Goal: Information Seeking & Learning: Learn about a topic

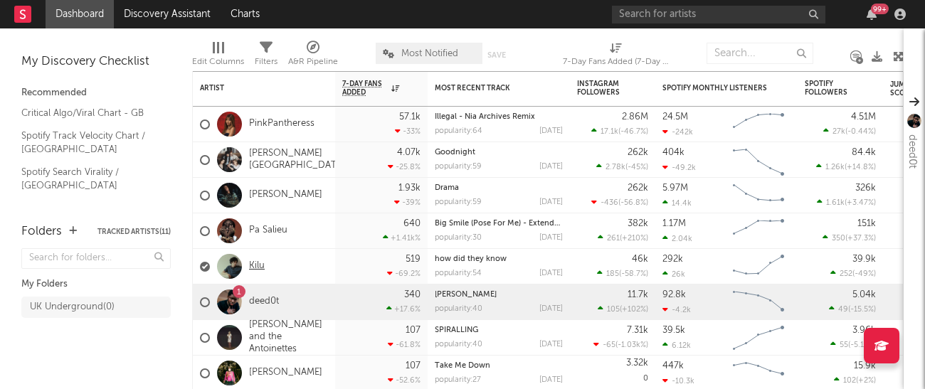
click at [253, 265] on link "Kilu" at bounding box center [257, 266] width 16 height 12
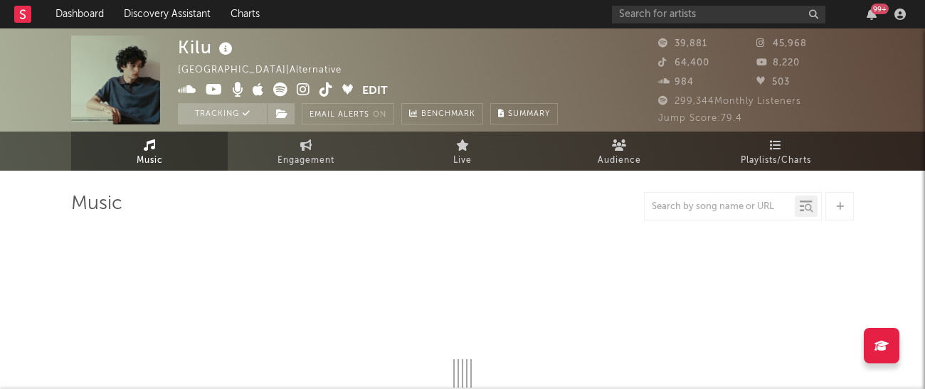
select select "6m"
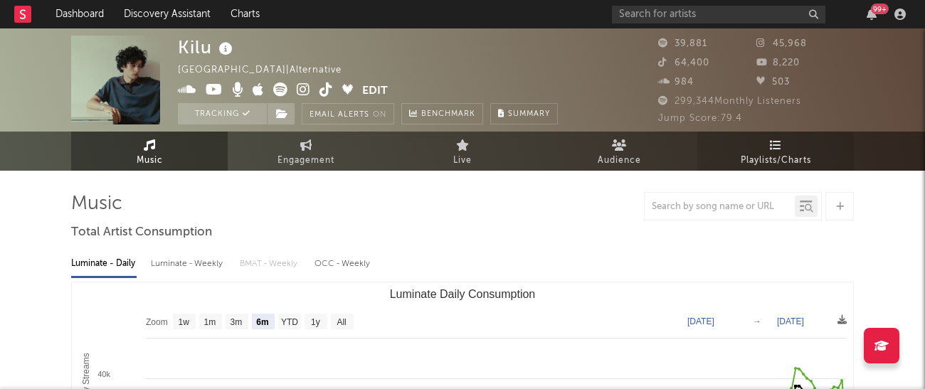
click at [778, 153] on span "Playlists/Charts" at bounding box center [775, 160] width 70 height 17
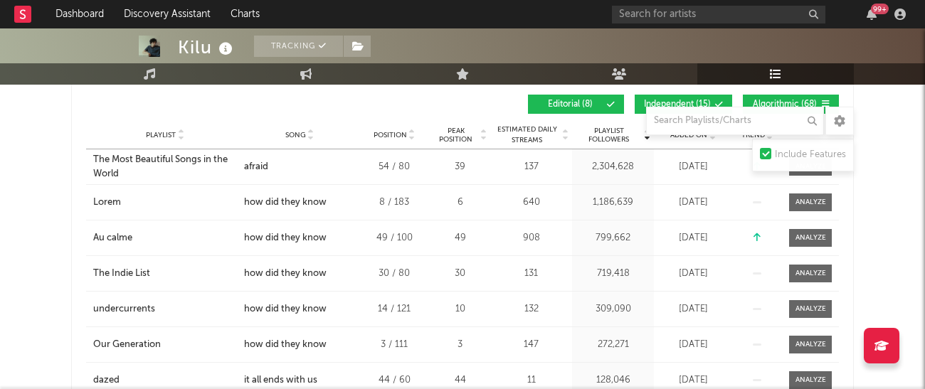
scroll to position [218, 0]
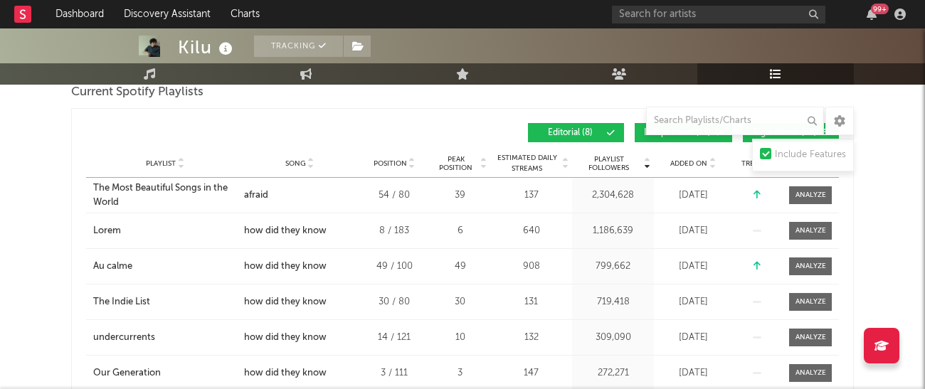
click at [703, 166] on span "Added On" at bounding box center [688, 163] width 37 height 9
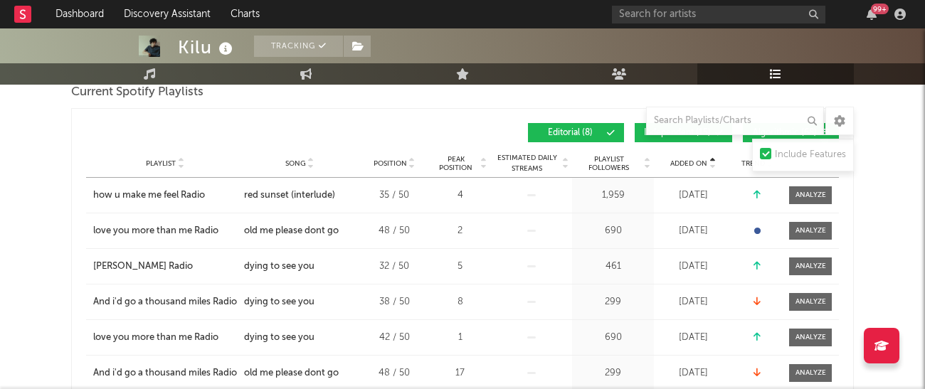
click at [703, 166] on span "Added On" at bounding box center [688, 163] width 37 height 9
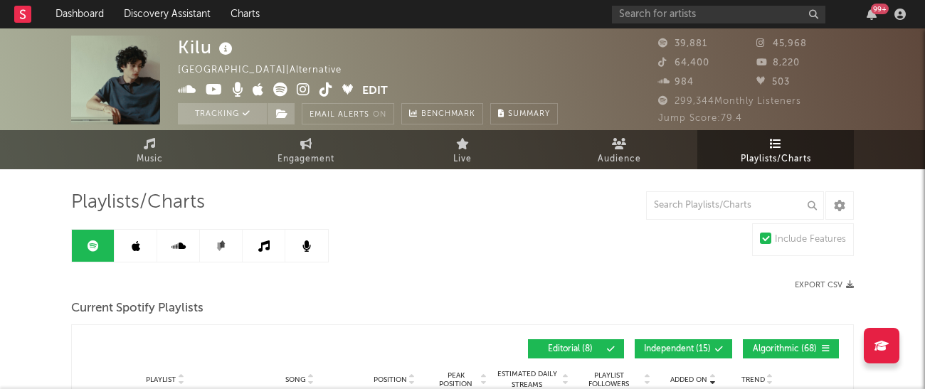
scroll to position [11, 0]
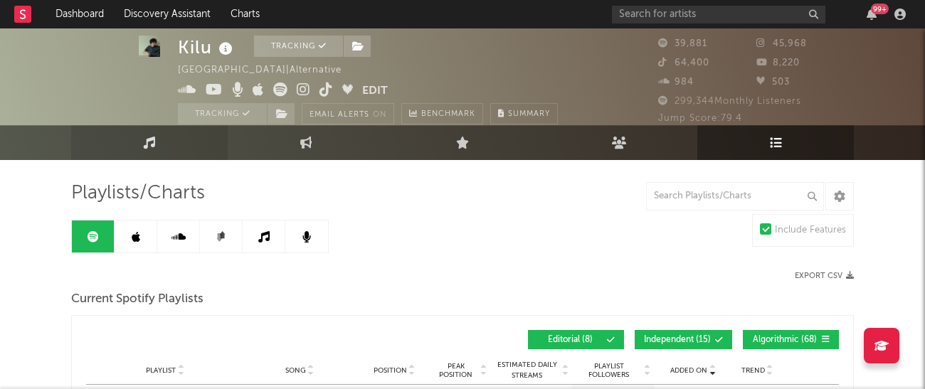
click at [182, 136] on link "Music" at bounding box center [149, 142] width 156 height 35
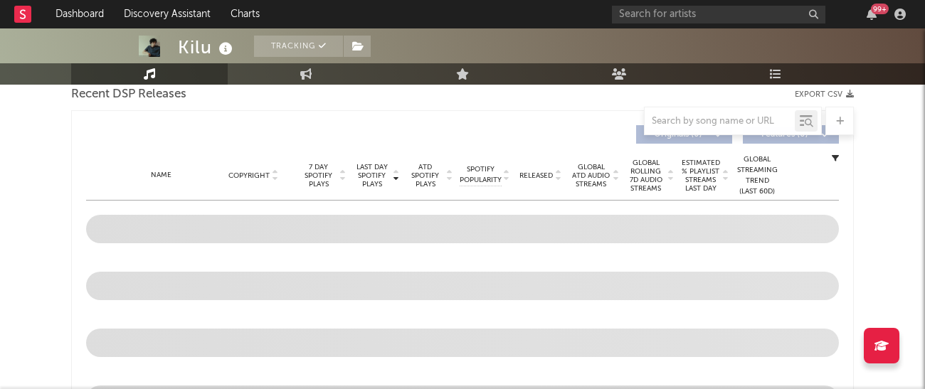
select select "6m"
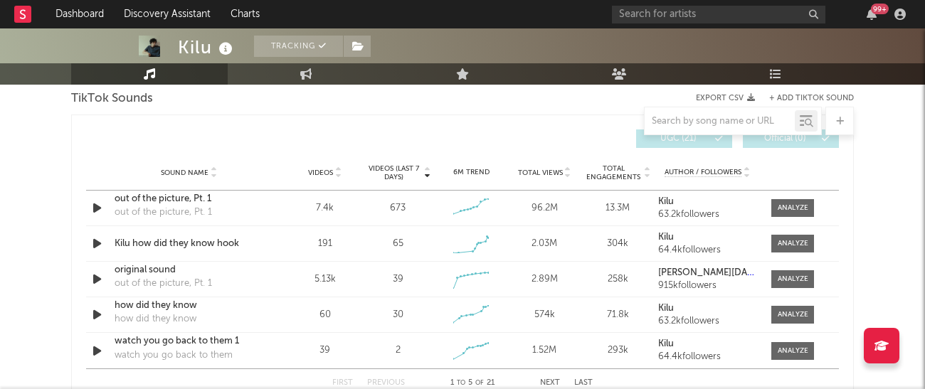
scroll to position [966, 0]
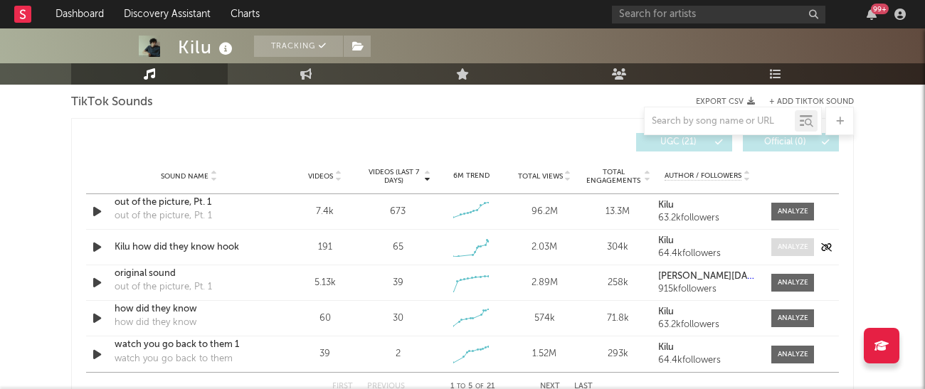
click at [799, 247] on div at bounding box center [792, 247] width 31 height 11
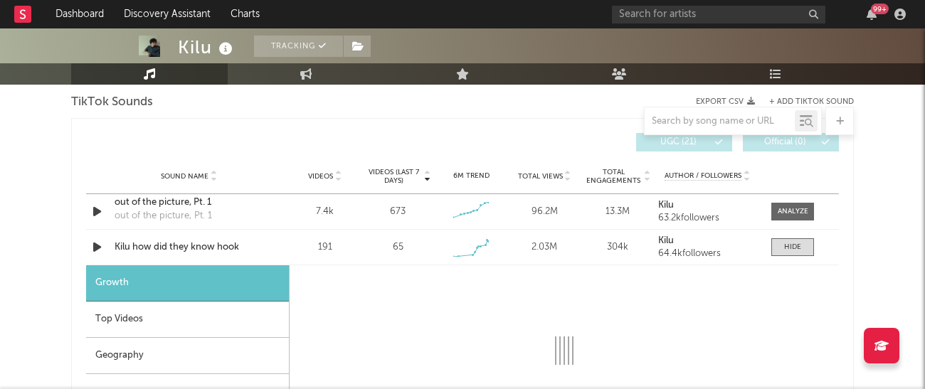
select select "1w"
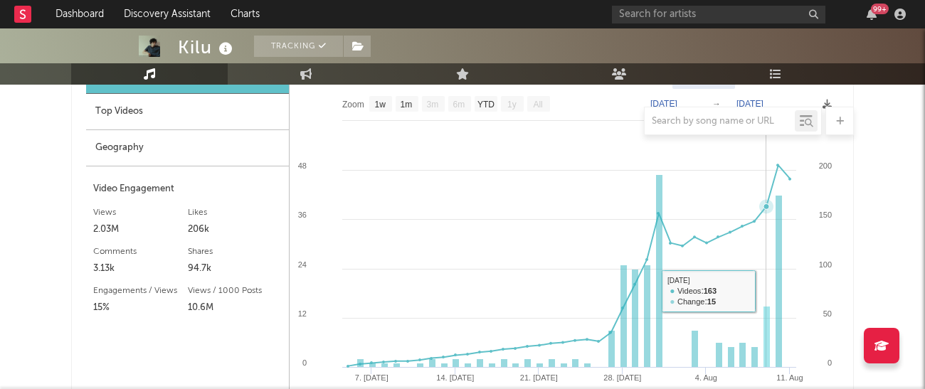
scroll to position [1172, 0]
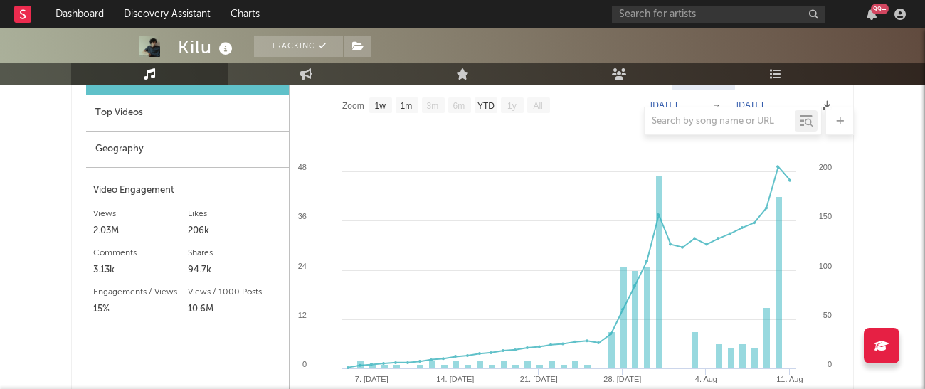
click at [147, 111] on div at bounding box center [462, 121] width 782 height 28
click at [147, 121] on div at bounding box center [462, 121] width 782 height 28
click at [132, 116] on div at bounding box center [462, 121] width 782 height 28
click at [132, 111] on div at bounding box center [462, 121] width 782 height 28
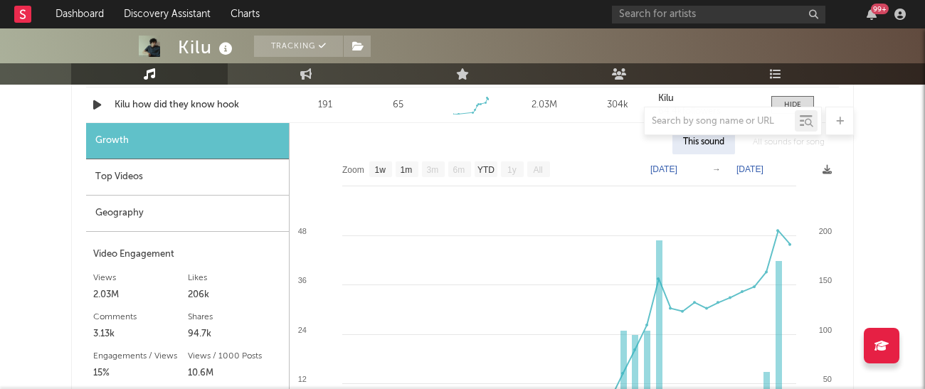
scroll to position [1088, 0]
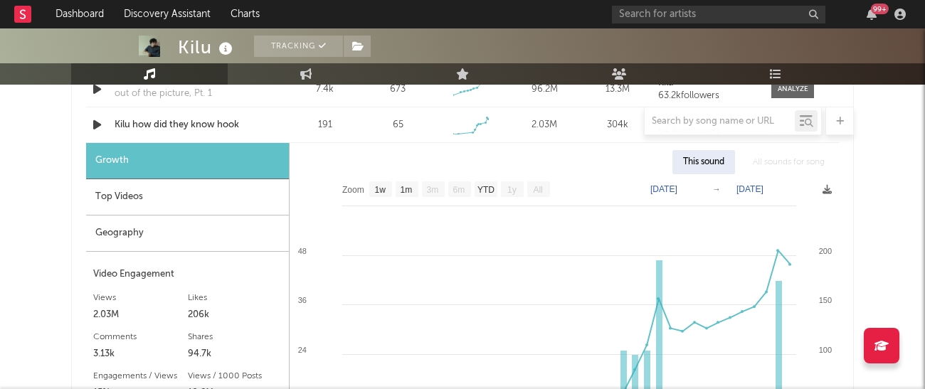
click at [134, 197] on div "Top Videos" at bounding box center [187, 197] width 203 height 36
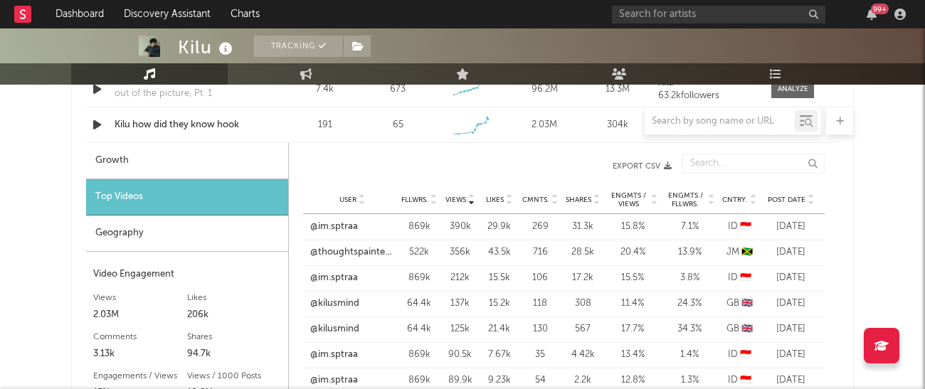
scroll to position [1098, 0]
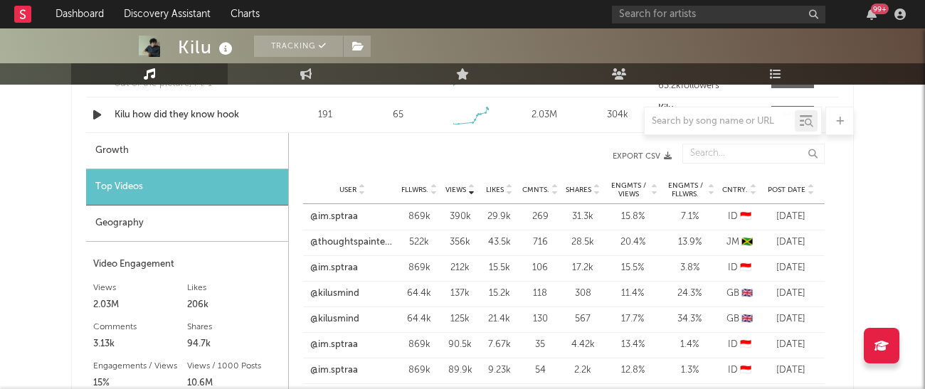
click at [805, 188] on div at bounding box center [809, 189] width 9 height 11
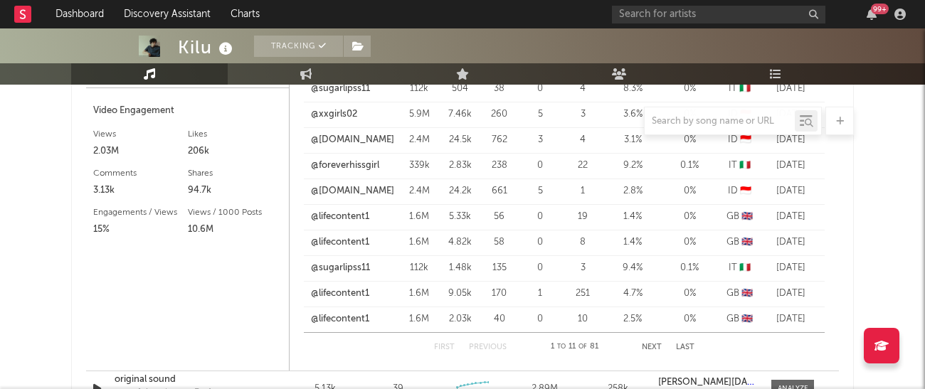
scroll to position [1251, 0]
click at [649, 346] on button "Next" at bounding box center [652, 348] width 20 height 8
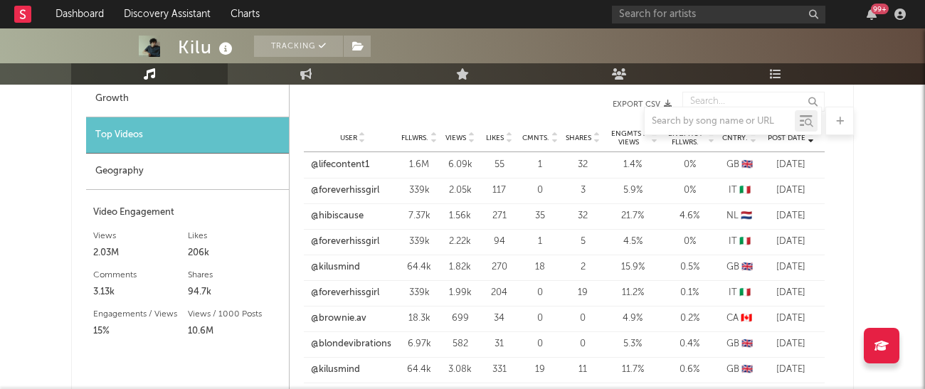
scroll to position [1131, 0]
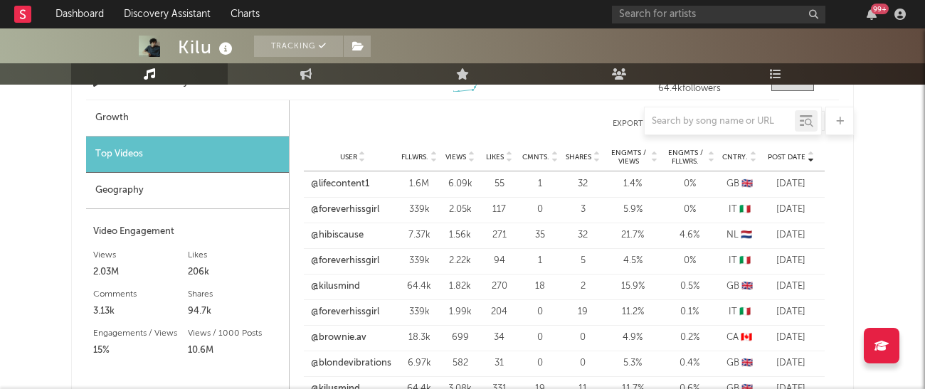
click at [686, 159] on span "Engmts / Fllwrs." at bounding box center [684, 157] width 41 height 17
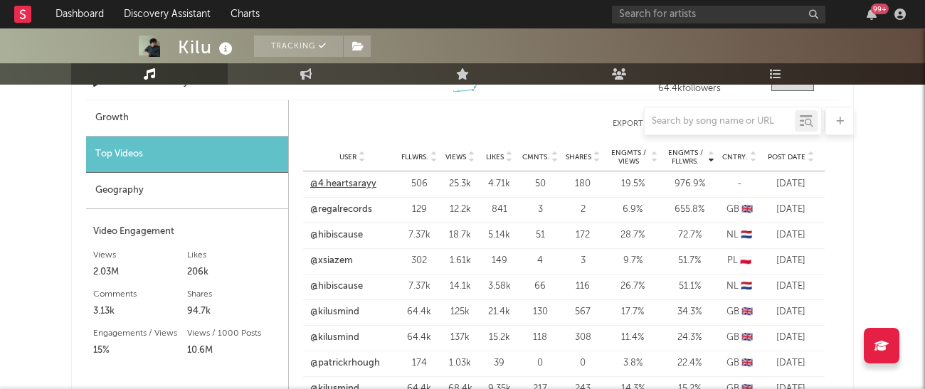
click at [344, 185] on link "@4.heartsarayy" at bounding box center [343, 184] width 66 height 14
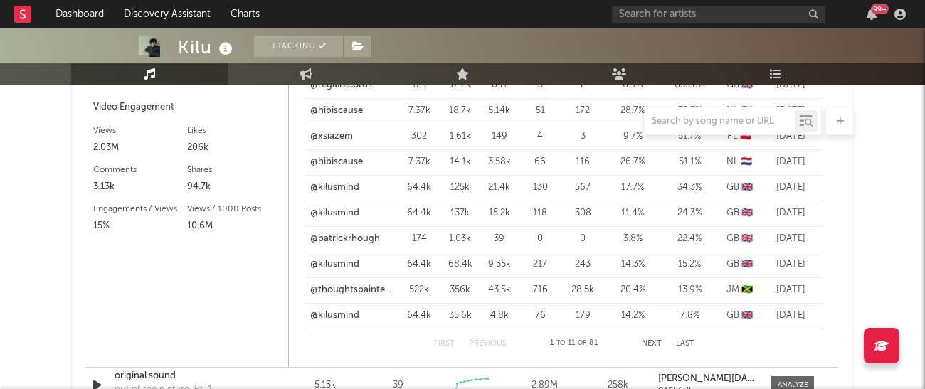
scroll to position [1284, 0]
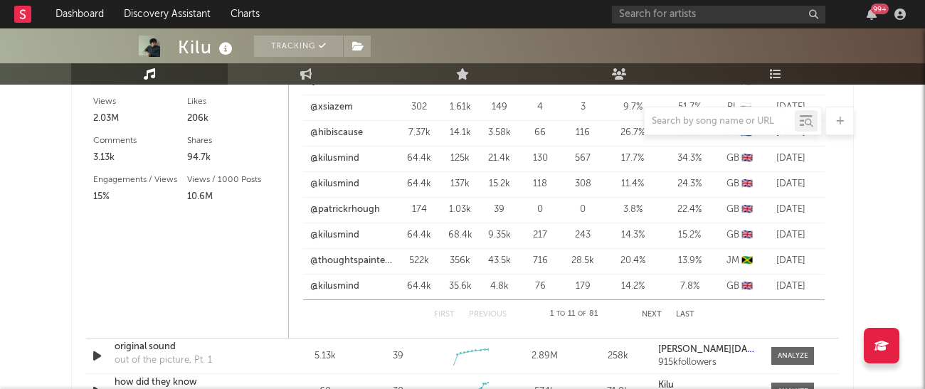
click at [644, 314] on button "Next" at bounding box center [652, 315] width 20 height 8
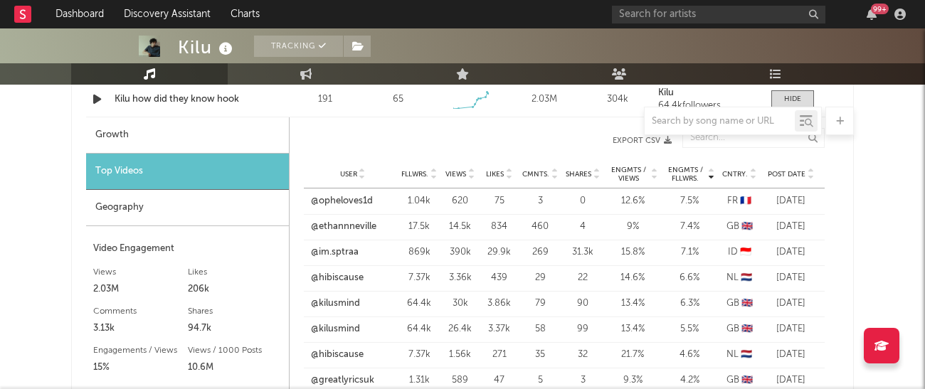
scroll to position [1108, 0]
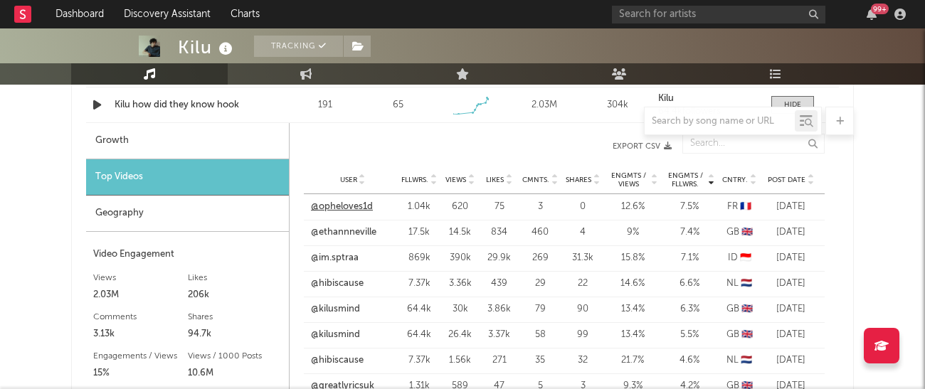
click at [358, 213] on link "@opheloves1d" at bounding box center [342, 207] width 62 height 14
